Goal: Navigation & Orientation: Find specific page/section

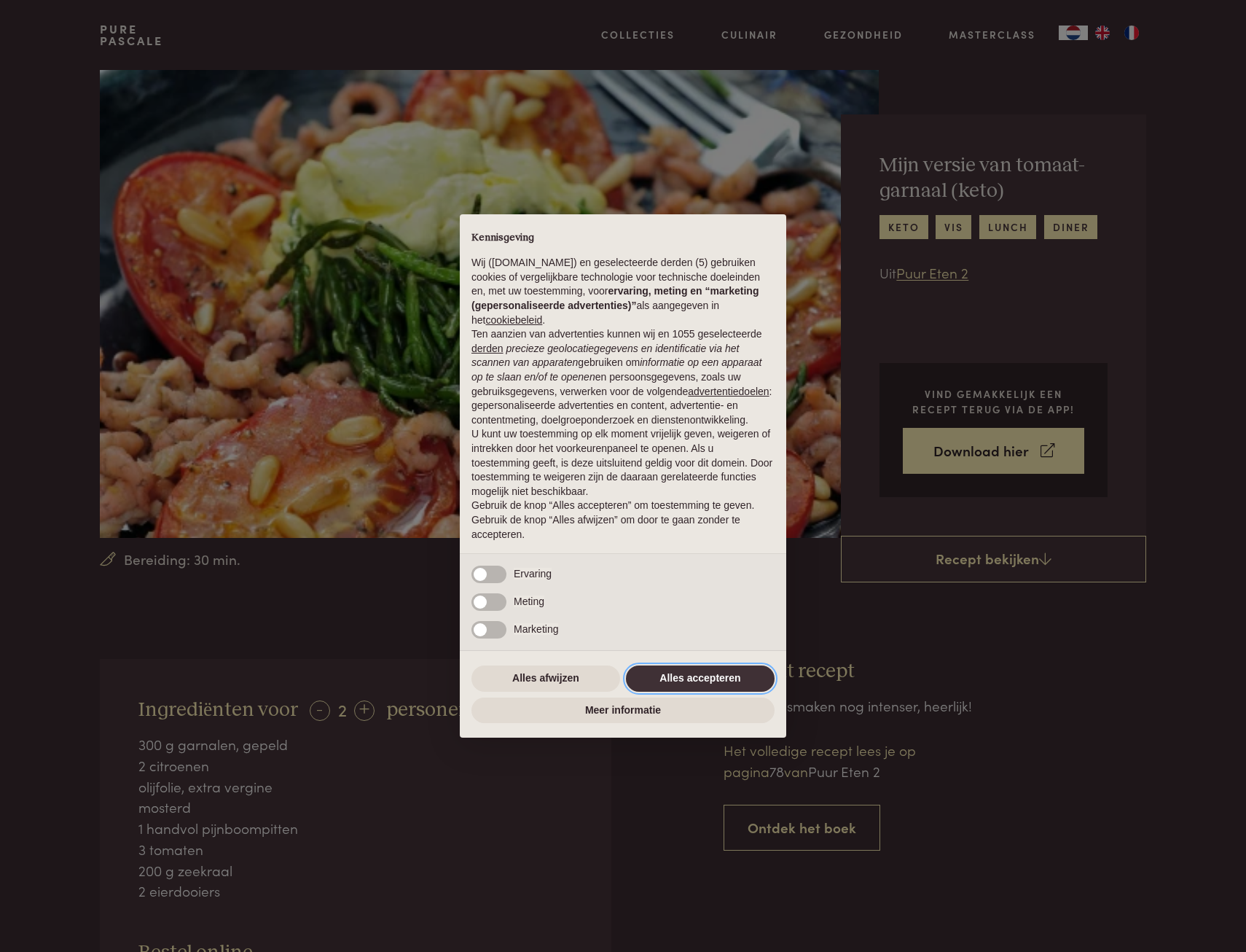
click at [689, 674] on button "Alles accepteren" at bounding box center [700, 679] width 148 height 26
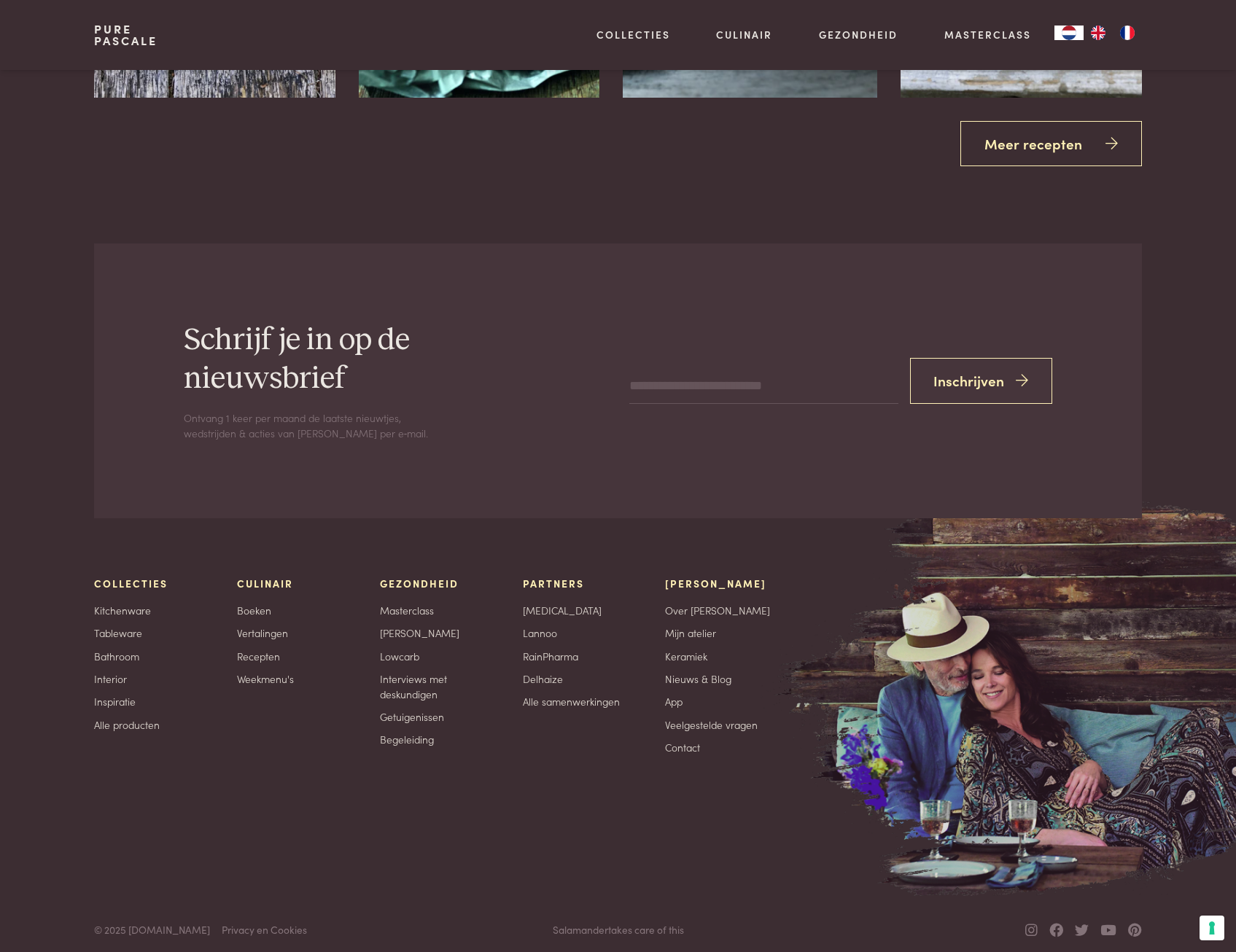
scroll to position [2356, 0]
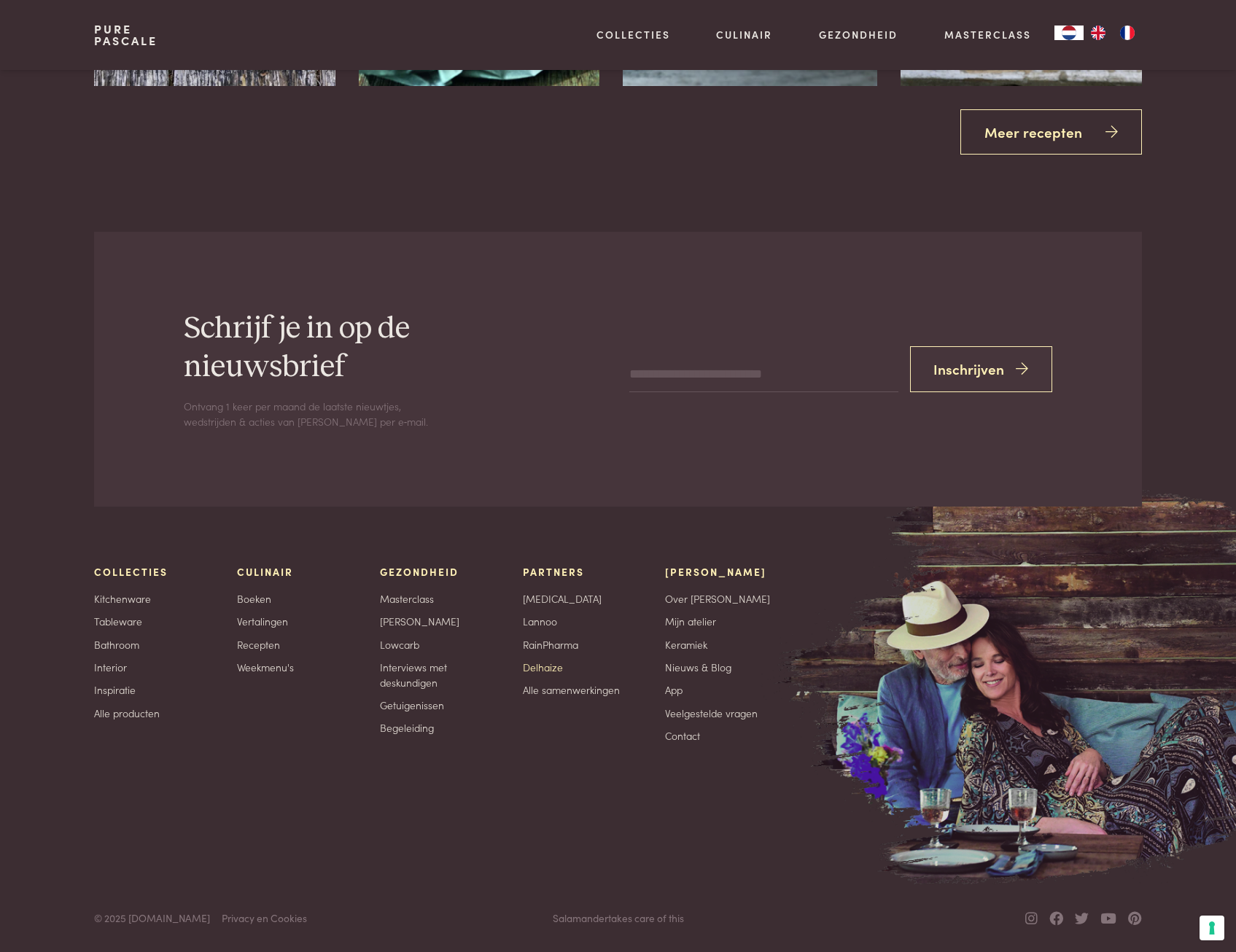
click at [540, 666] on link "Delhaize" at bounding box center [542, 667] width 40 height 15
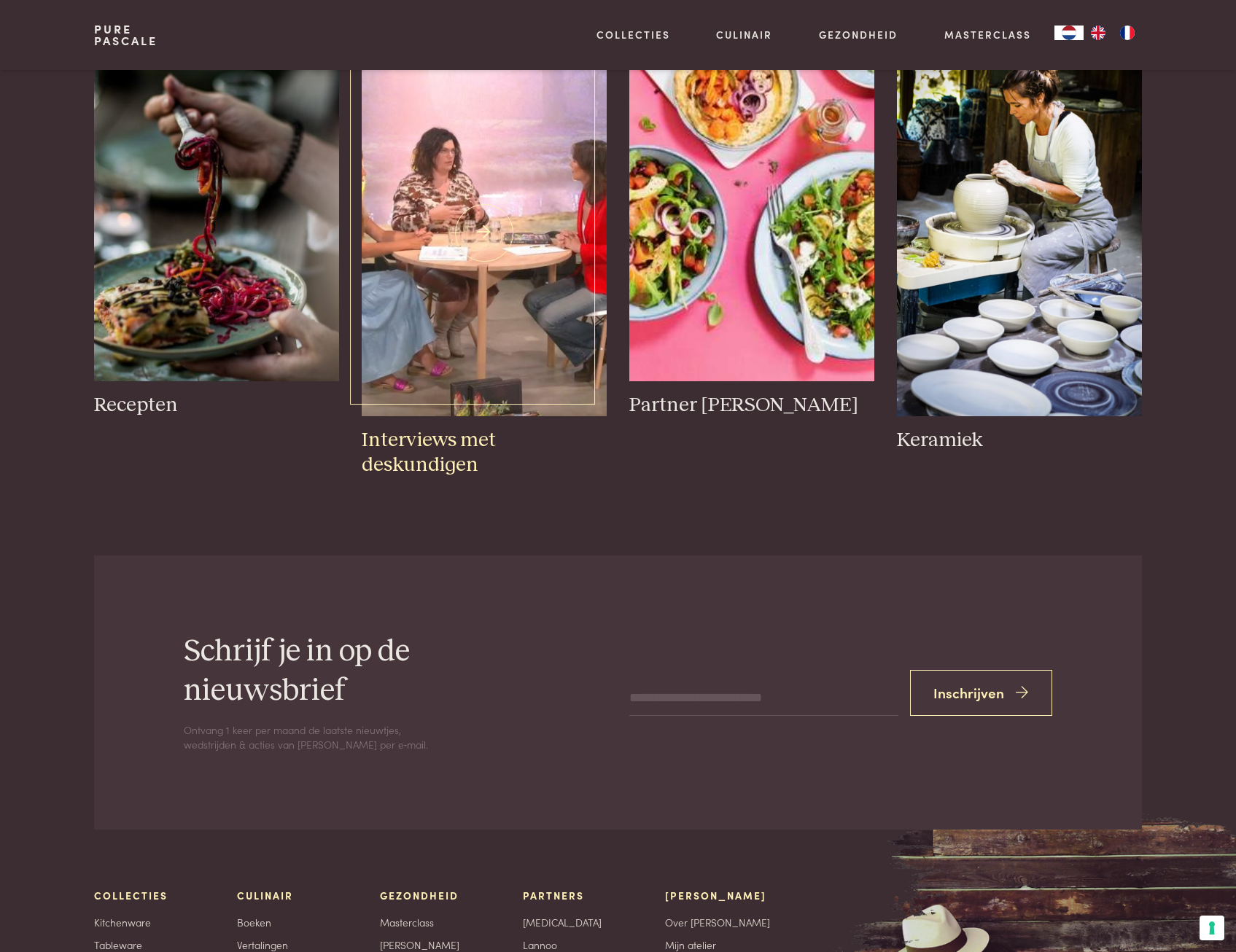
scroll to position [2041, 0]
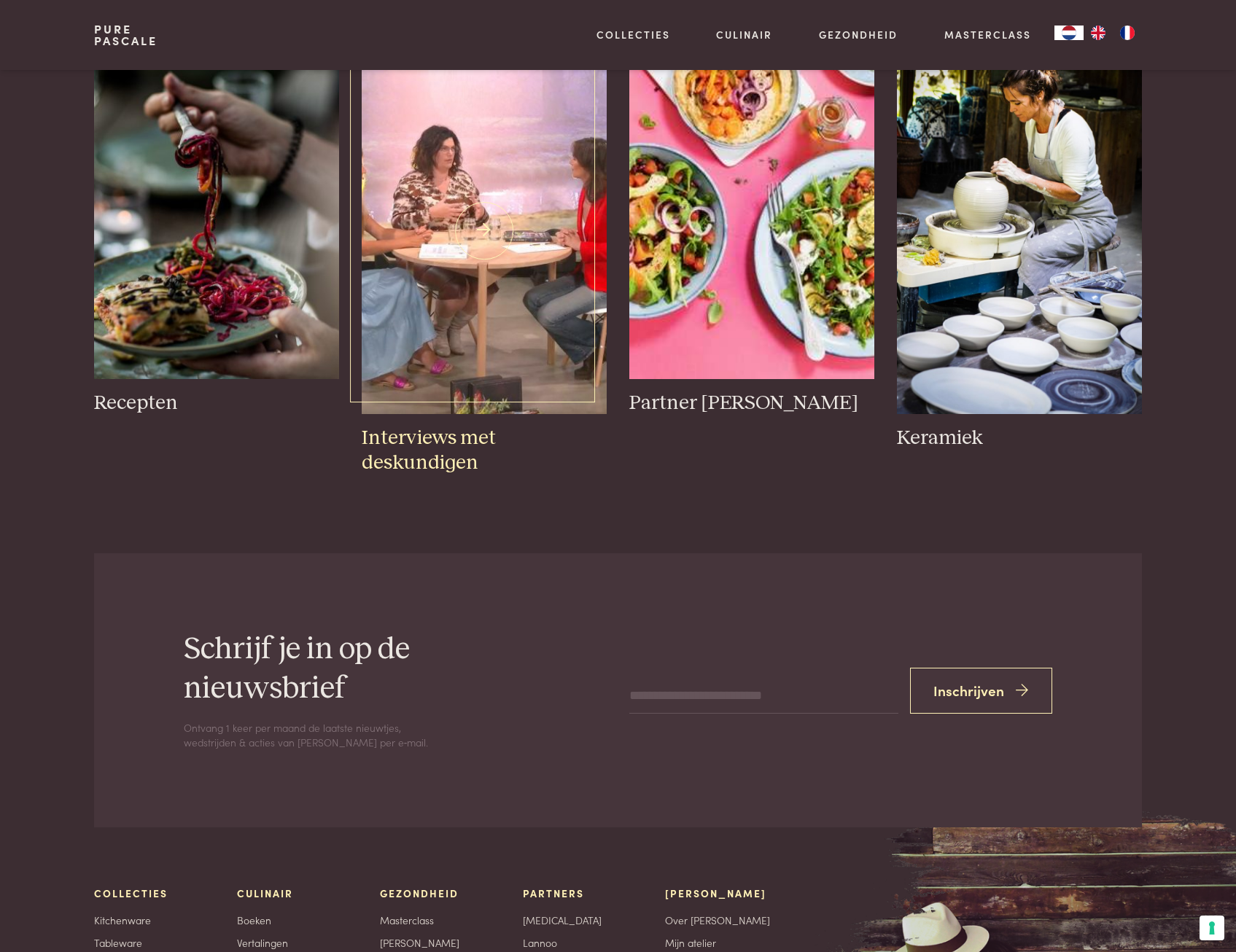
click at [476, 275] on img at bounding box center [484, 230] width 244 height 367
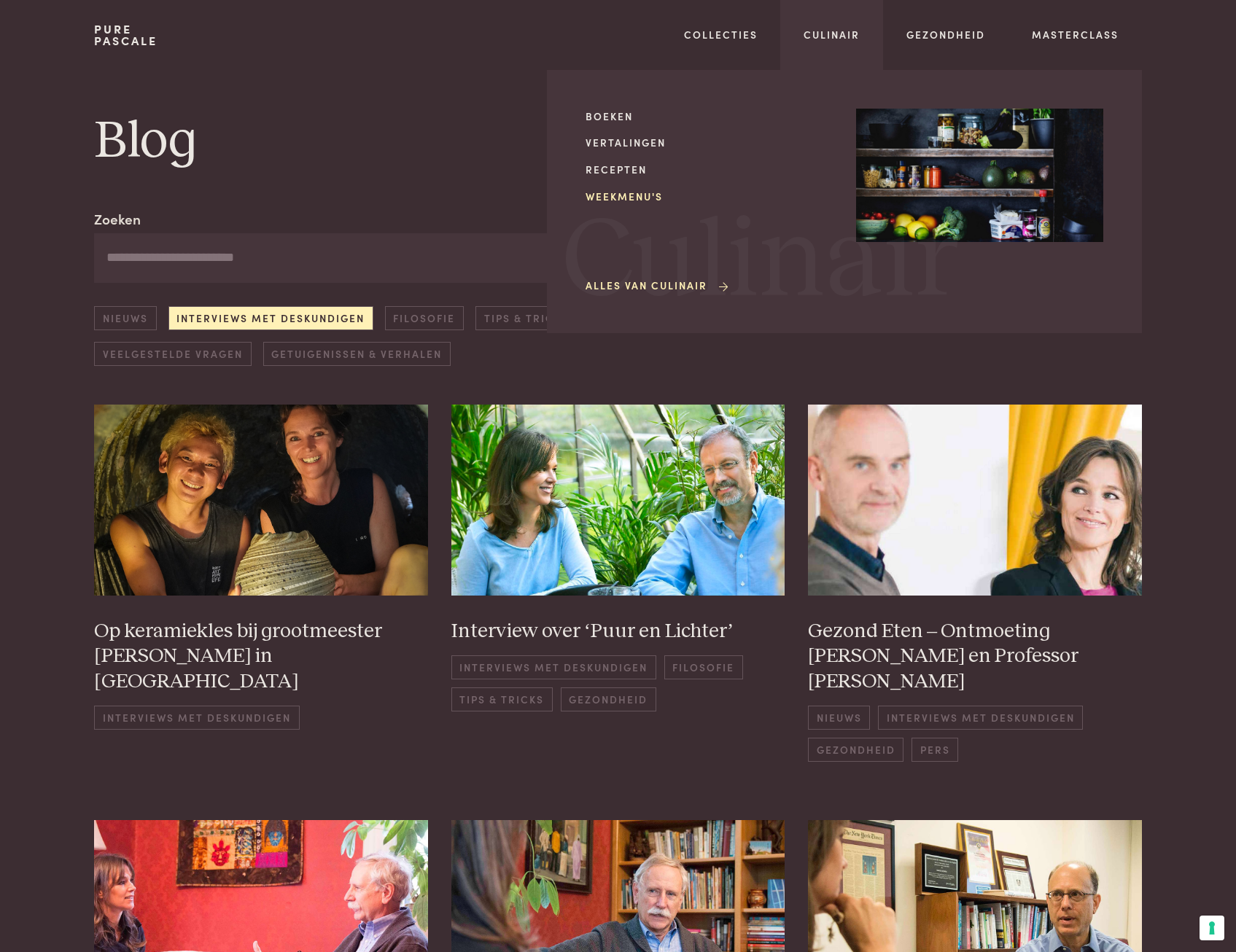
click at [614, 192] on link "Weekmenu's" at bounding box center [709, 196] width 247 height 15
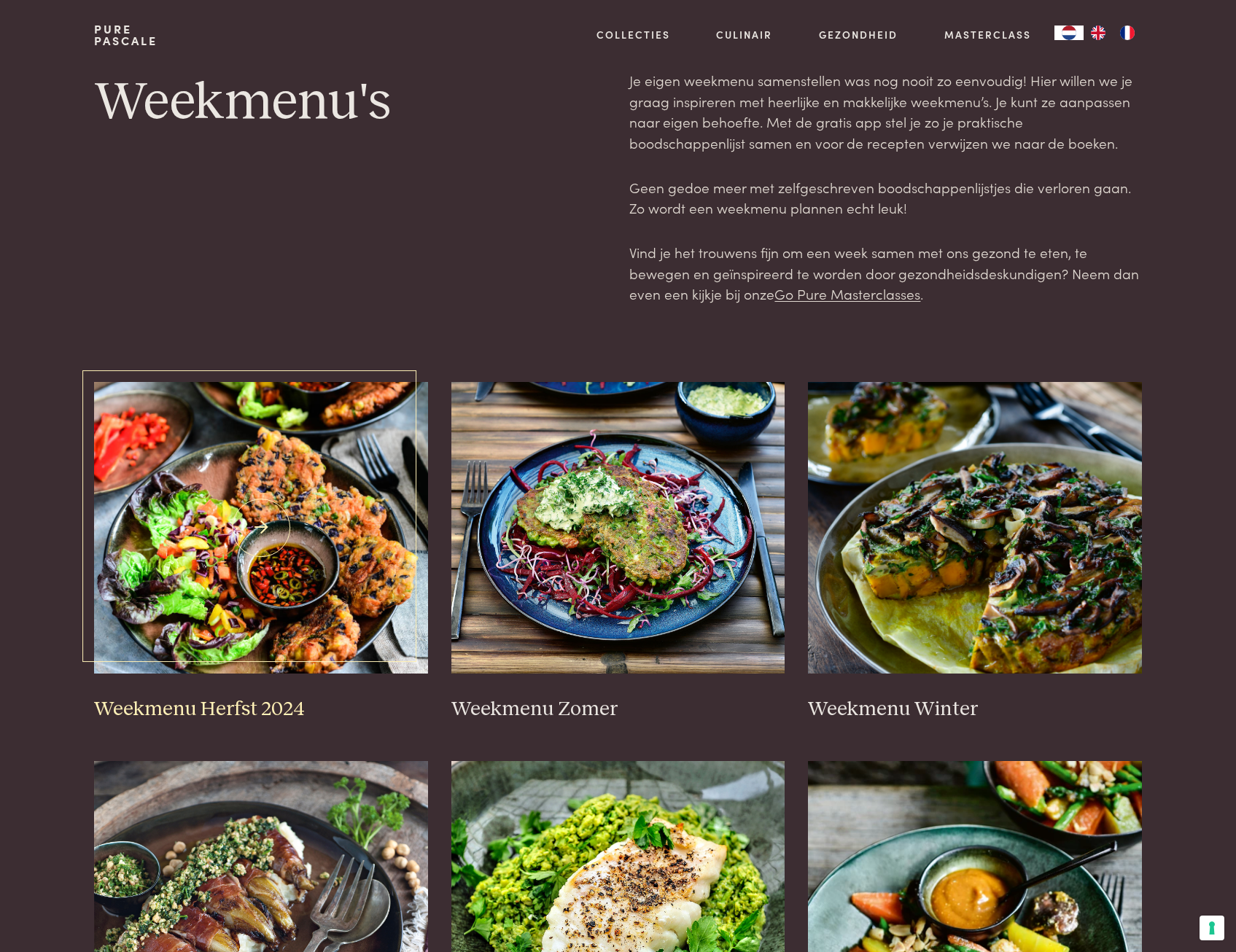
click at [167, 430] on img at bounding box center [260, 527] width 334 height 291
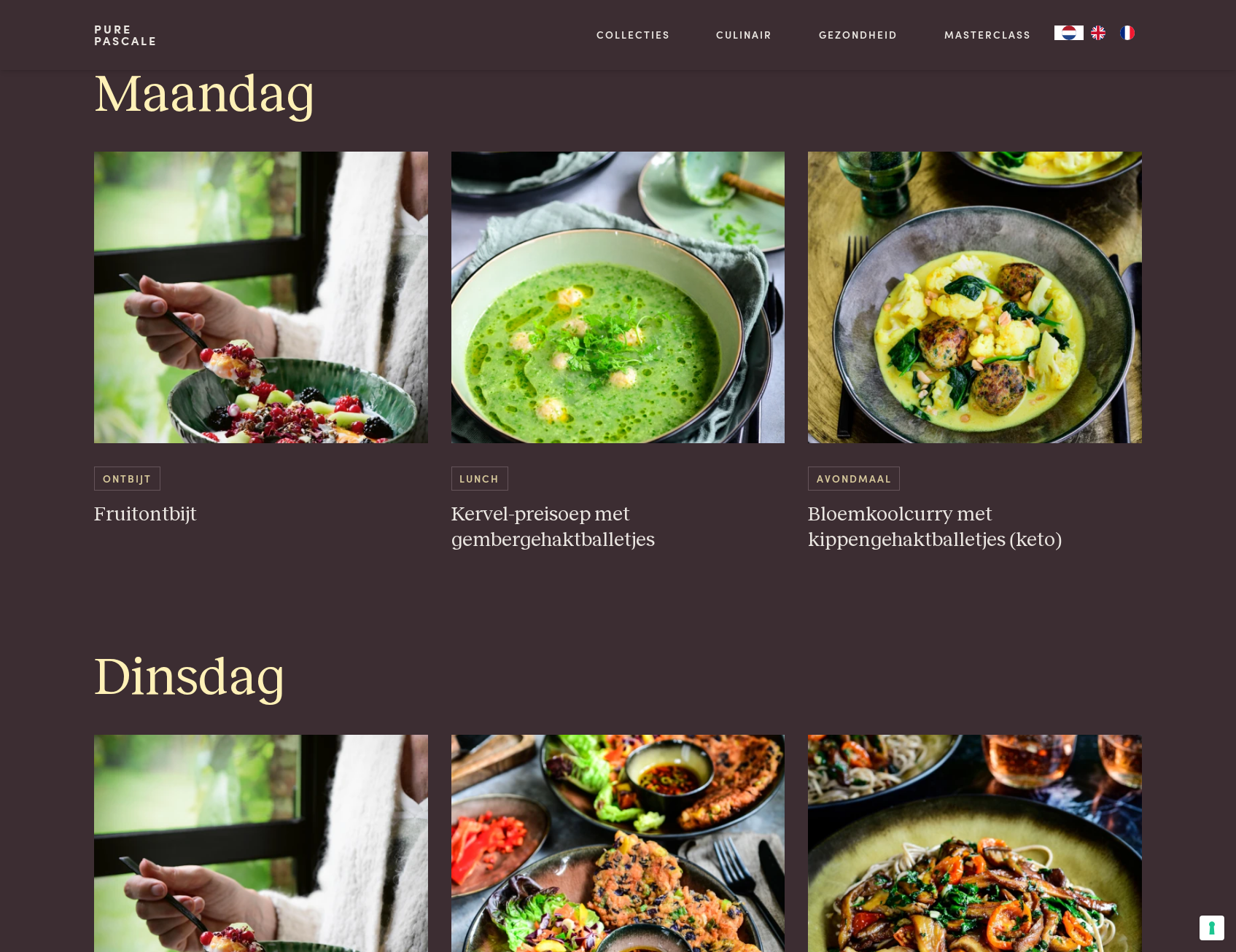
scroll to position [802, 0]
